Goal: Transaction & Acquisition: Purchase product/service

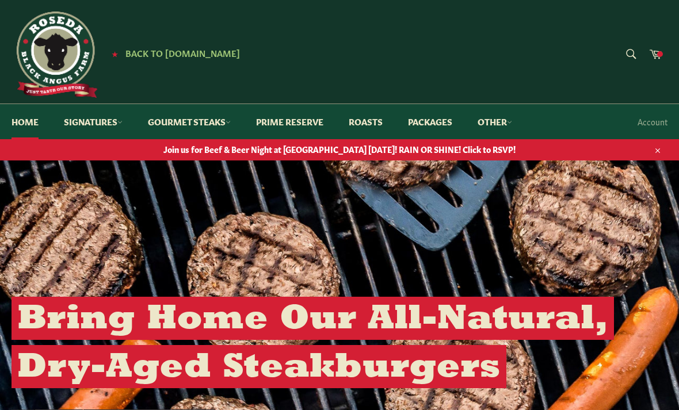
click at [128, 121] on link "Signatures" at bounding box center [93, 121] width 82 height 35
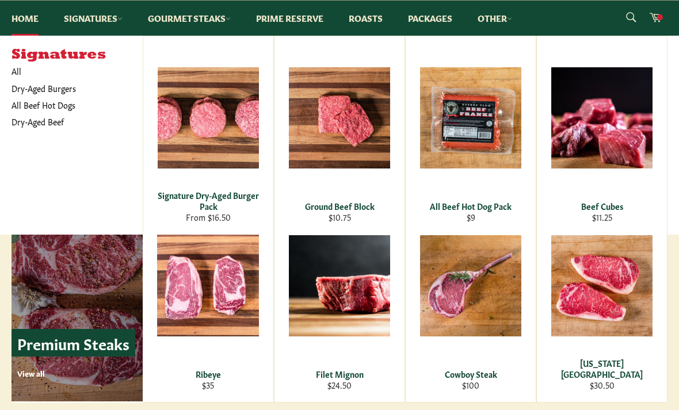
scroll to position [1212, 0]
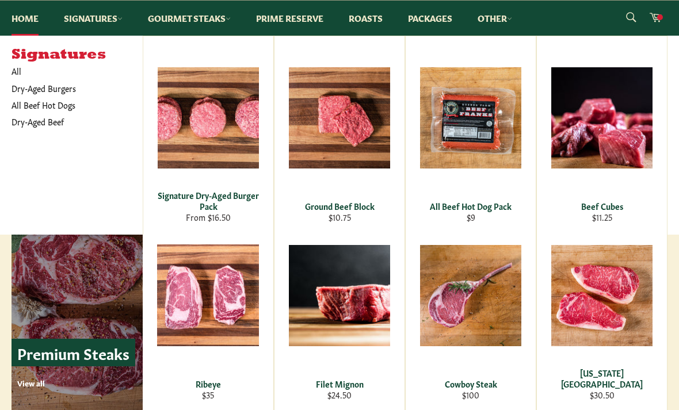
click at [220, 300] on span "View" at bounding box center [208, 314] width 74 height 29
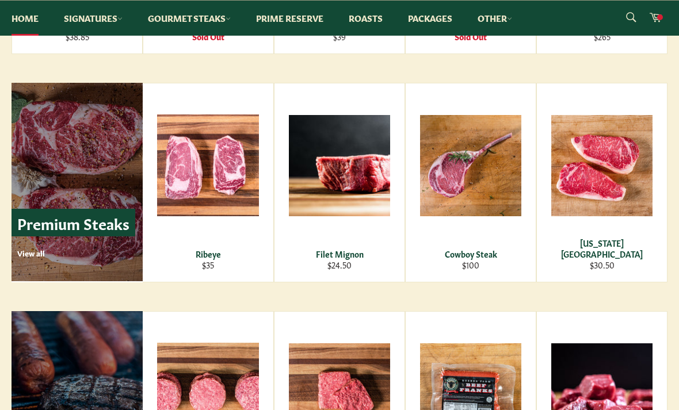
scroll to position [1342, 0]
click at [623, 253] on div "[US_STATE][GEOGRAPHIC_DATA]" at bounding box center [602, 249] width 116 height 22
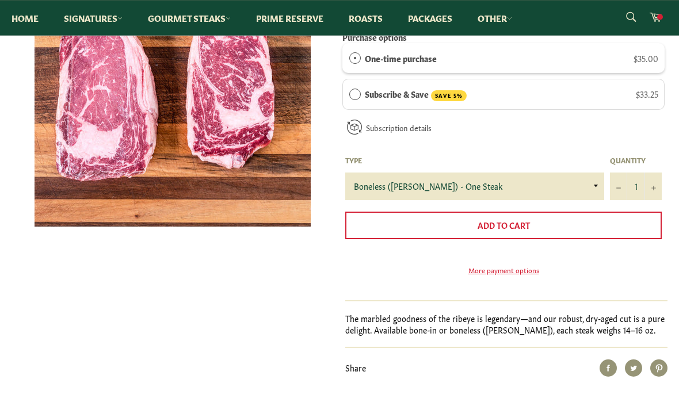
scroll to position [244, 0]
click at [595, 187] on select "Boneless (Delmonico) - One Steak Bone-In - One Steak" at bounding box center [474, 187] width 259 height 28
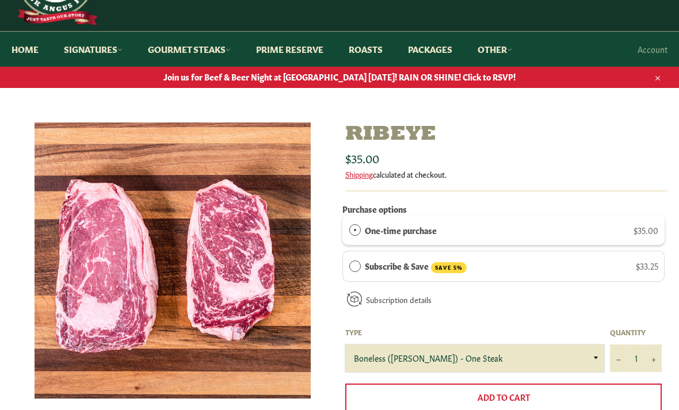
scroll to position [0, 0]
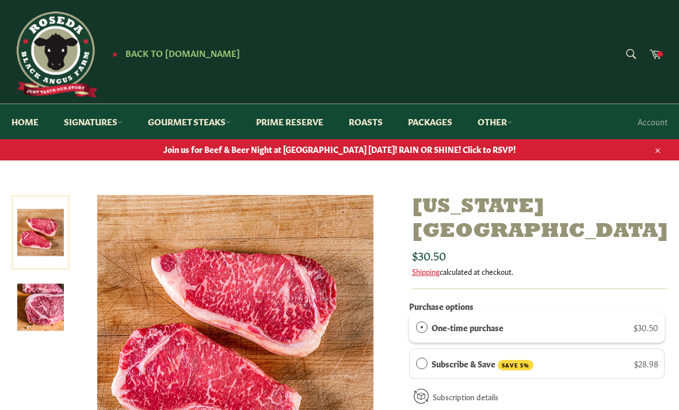
click at [650, 56] on icon at bounding box center [655, 53] width 13 height 13
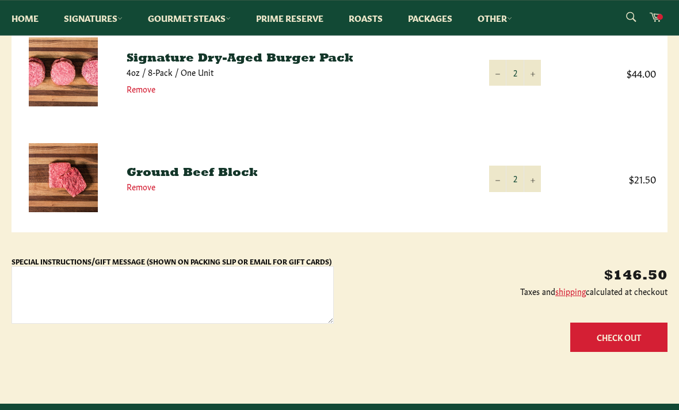
scroll to position [427, 0]
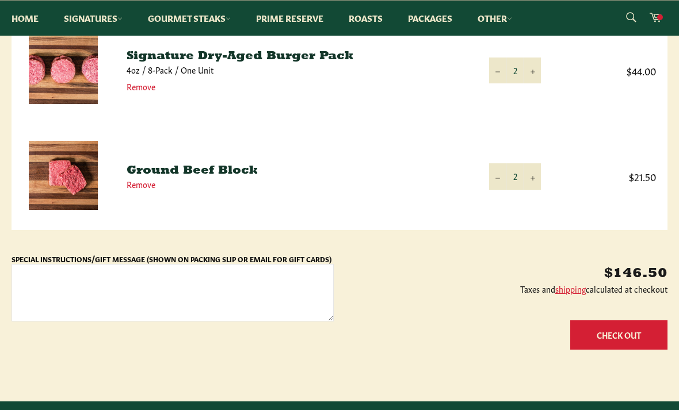
click at [601, 335] on button "Check Out" at bounding box center [618, 334] width 97 height 29
